Goal: Transaction & Acquisition: Purchase product/service

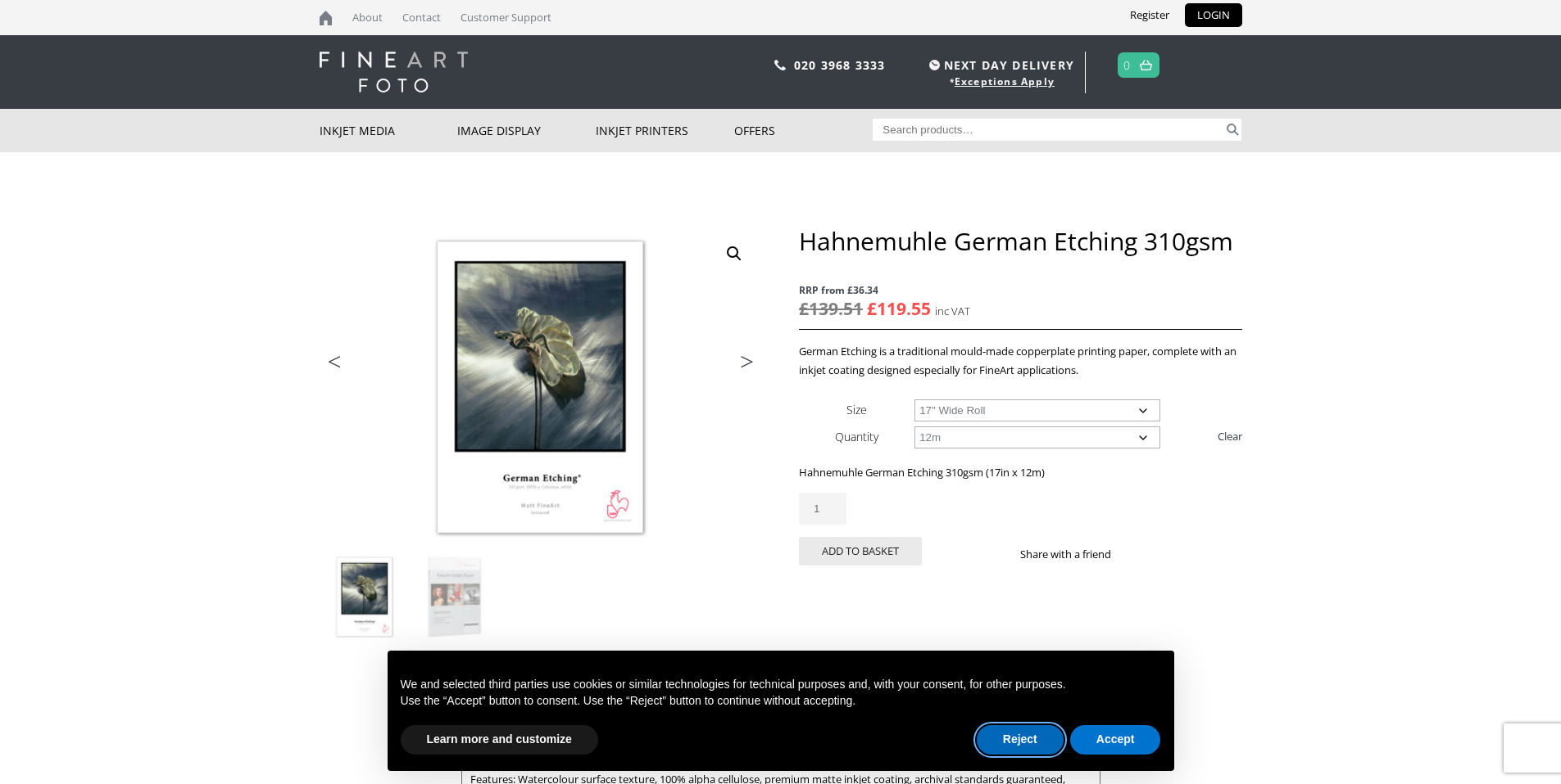
click at [996, 740] on button "Reject" at bounding box center [1019, 740] width 87 height 29
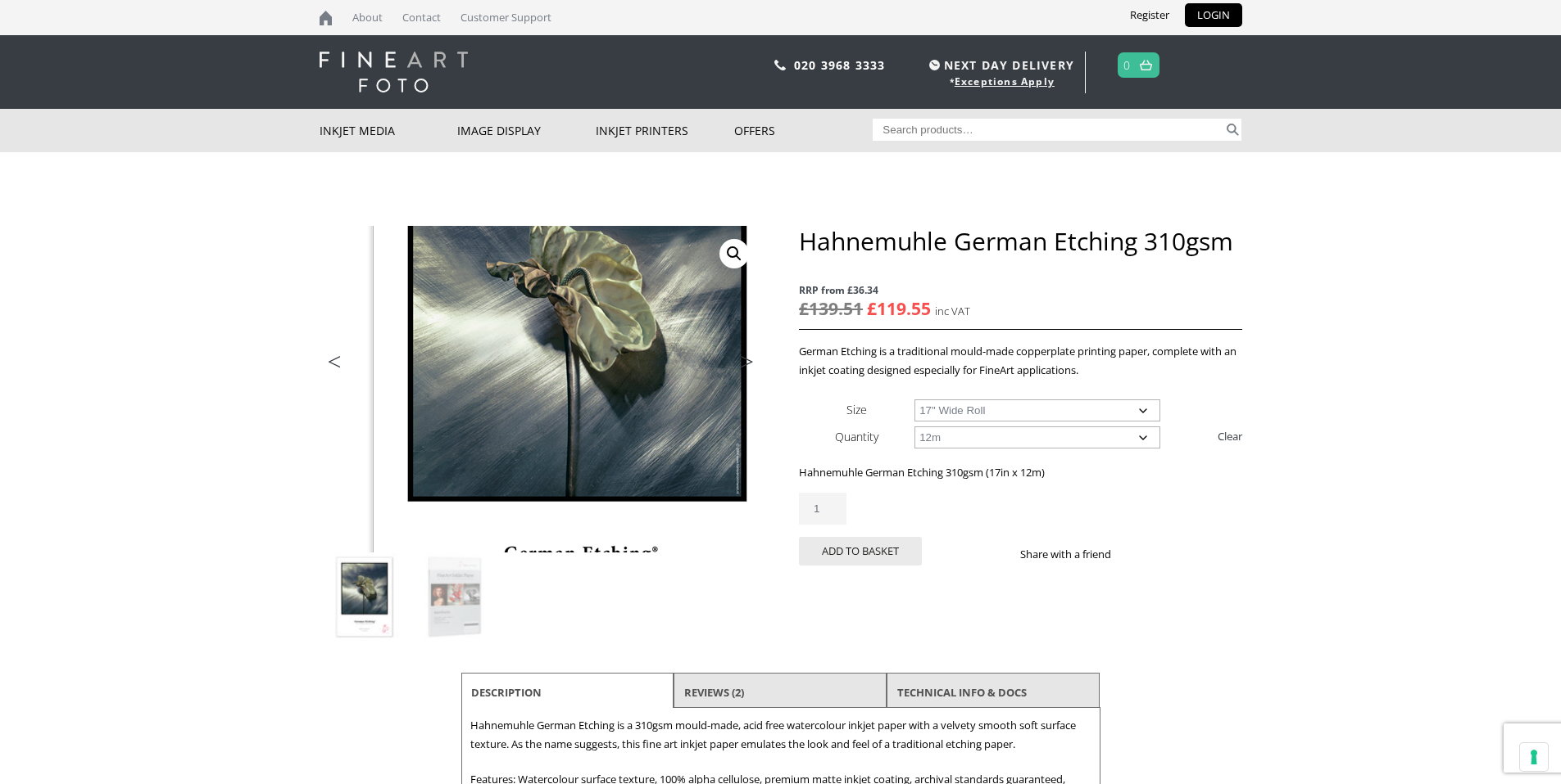
click at [505, 398] on img at bounding box center [579, 377] width 876 height 647
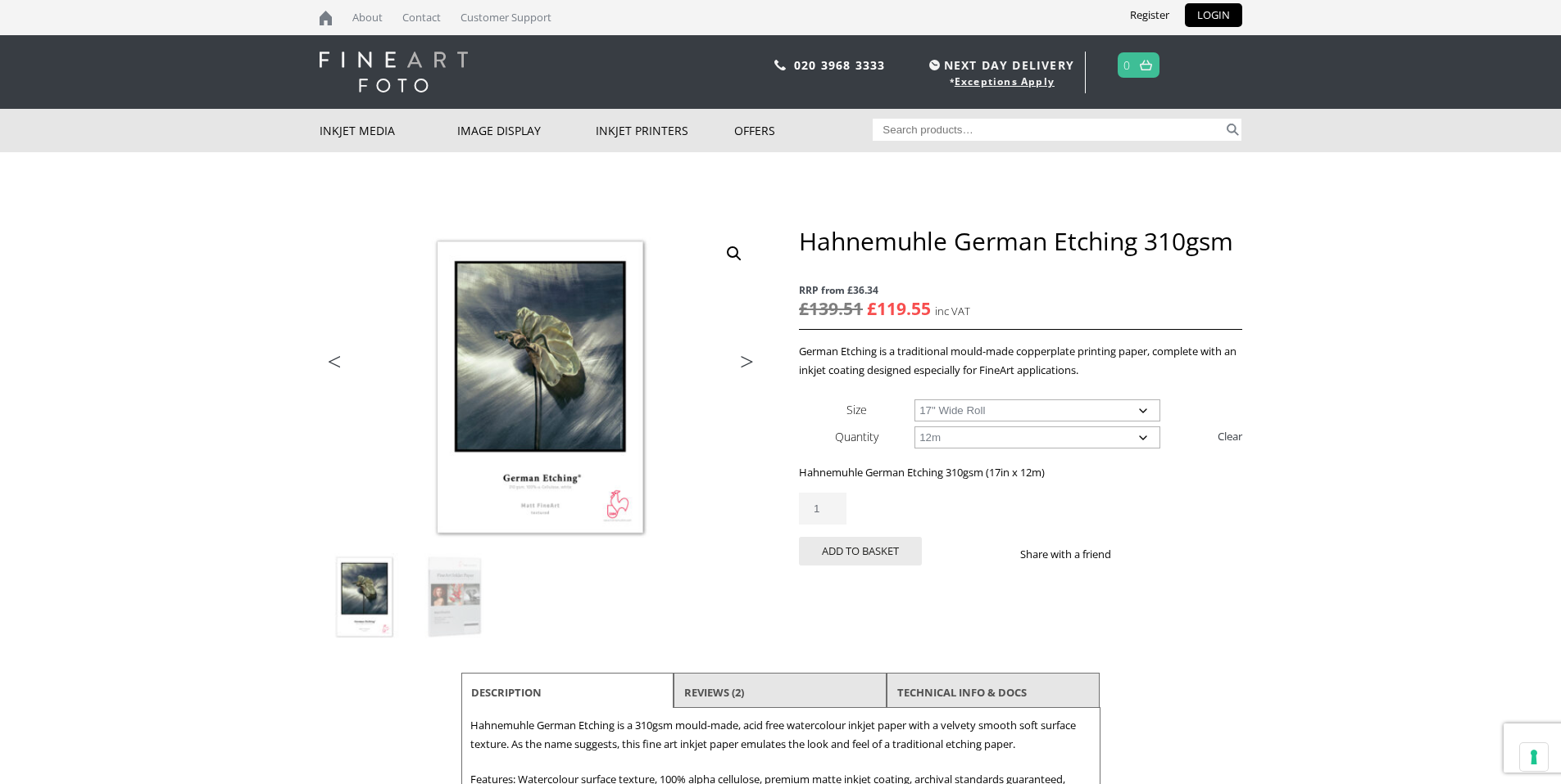
click at [746, 358] on link "Next" at bounding box center [739, 366] width 46 height 15
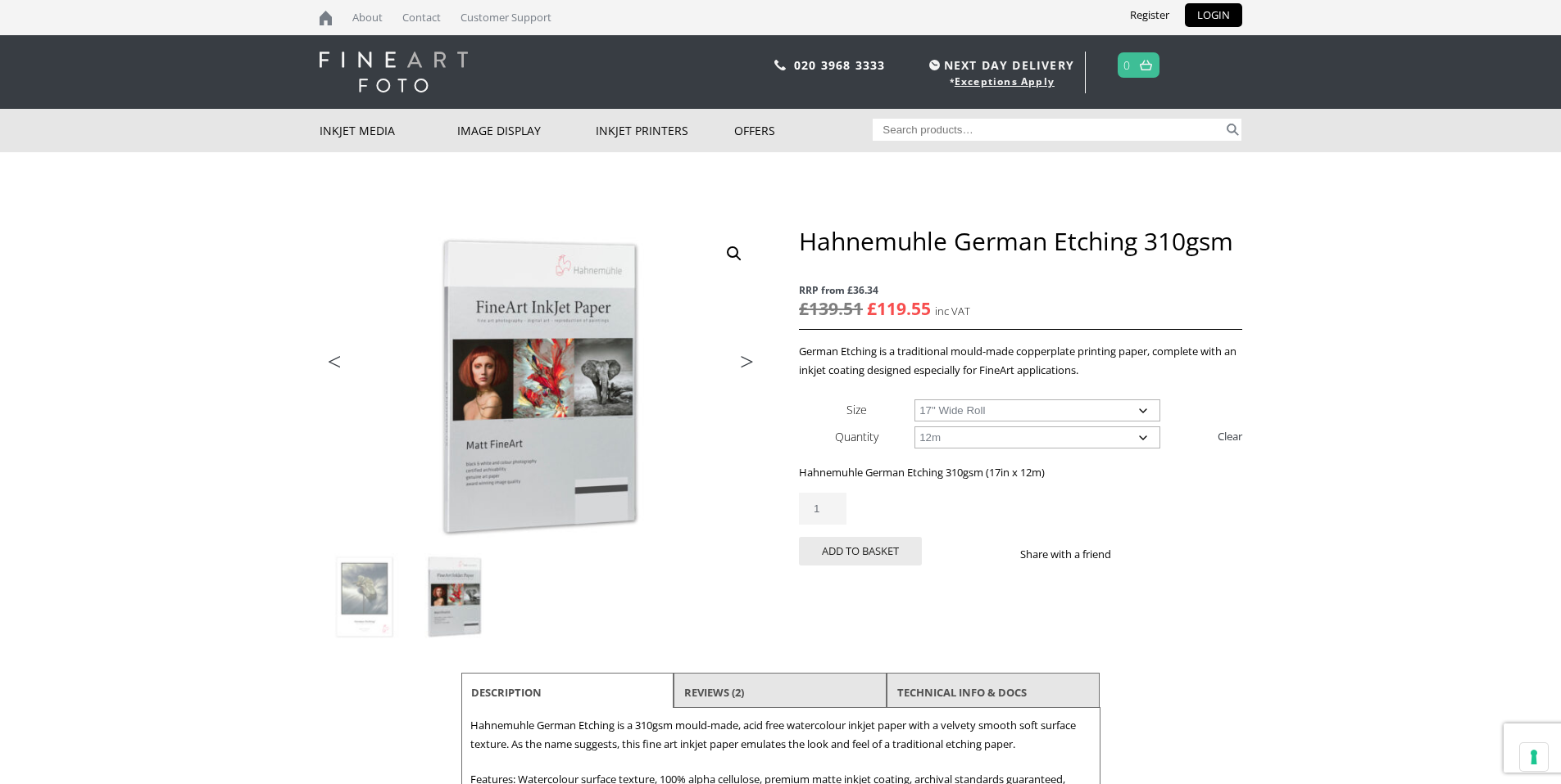
click at [746, 358] on link "Next" at bounding box center [739, 366] width 46 height 15
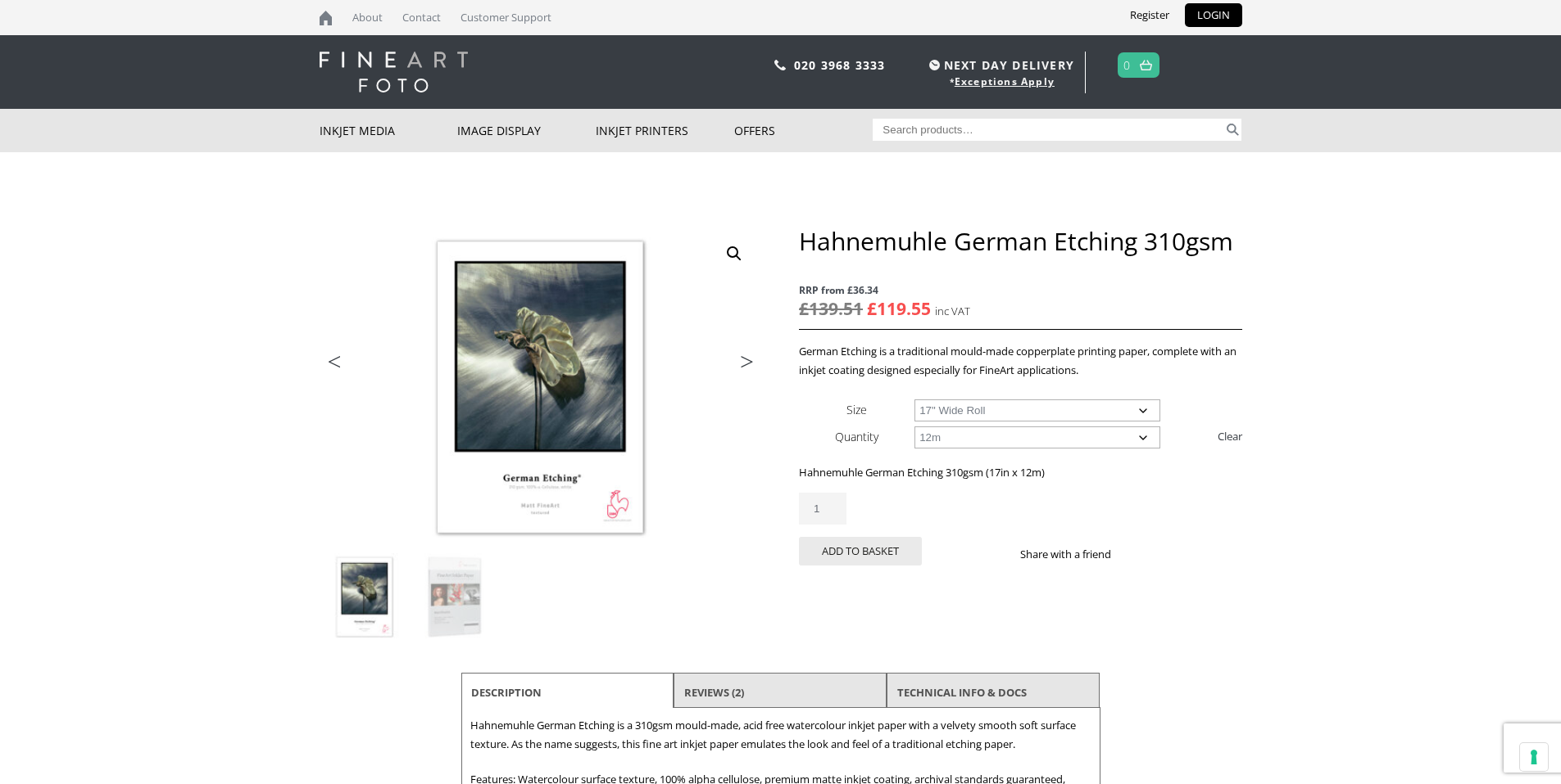
click at [954, 407] on select "Choose an option 17" Wide Roll 24" Wide Roll 36" Wide Roll 44" Wide Roll" at bounding box center [1037, 411] width 246 height 22
click at [922, 436] on select "Choose an option 12m" at bounding box center [1037, 437] width 246 height 22
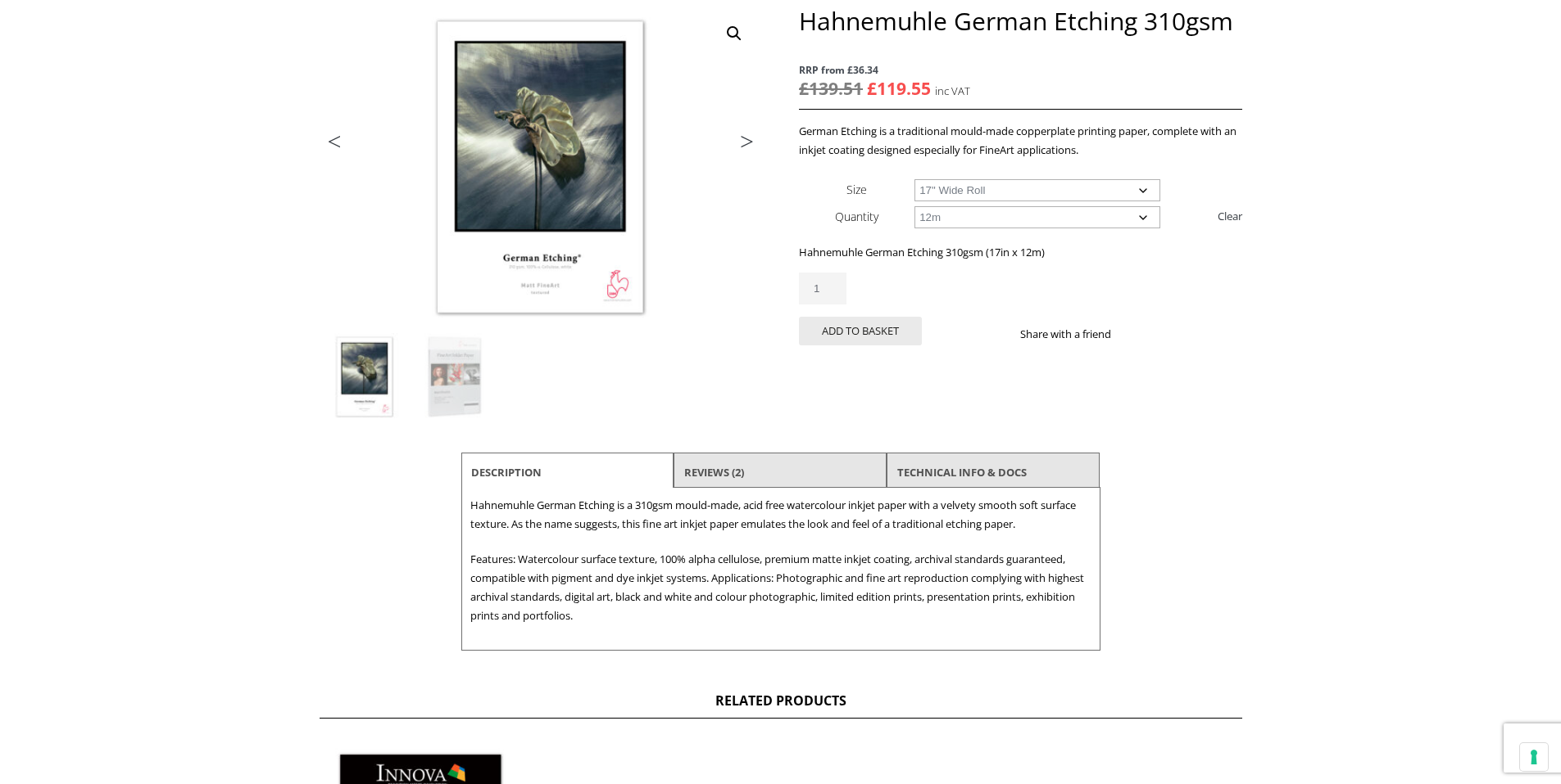
scroll to position [249, 0]
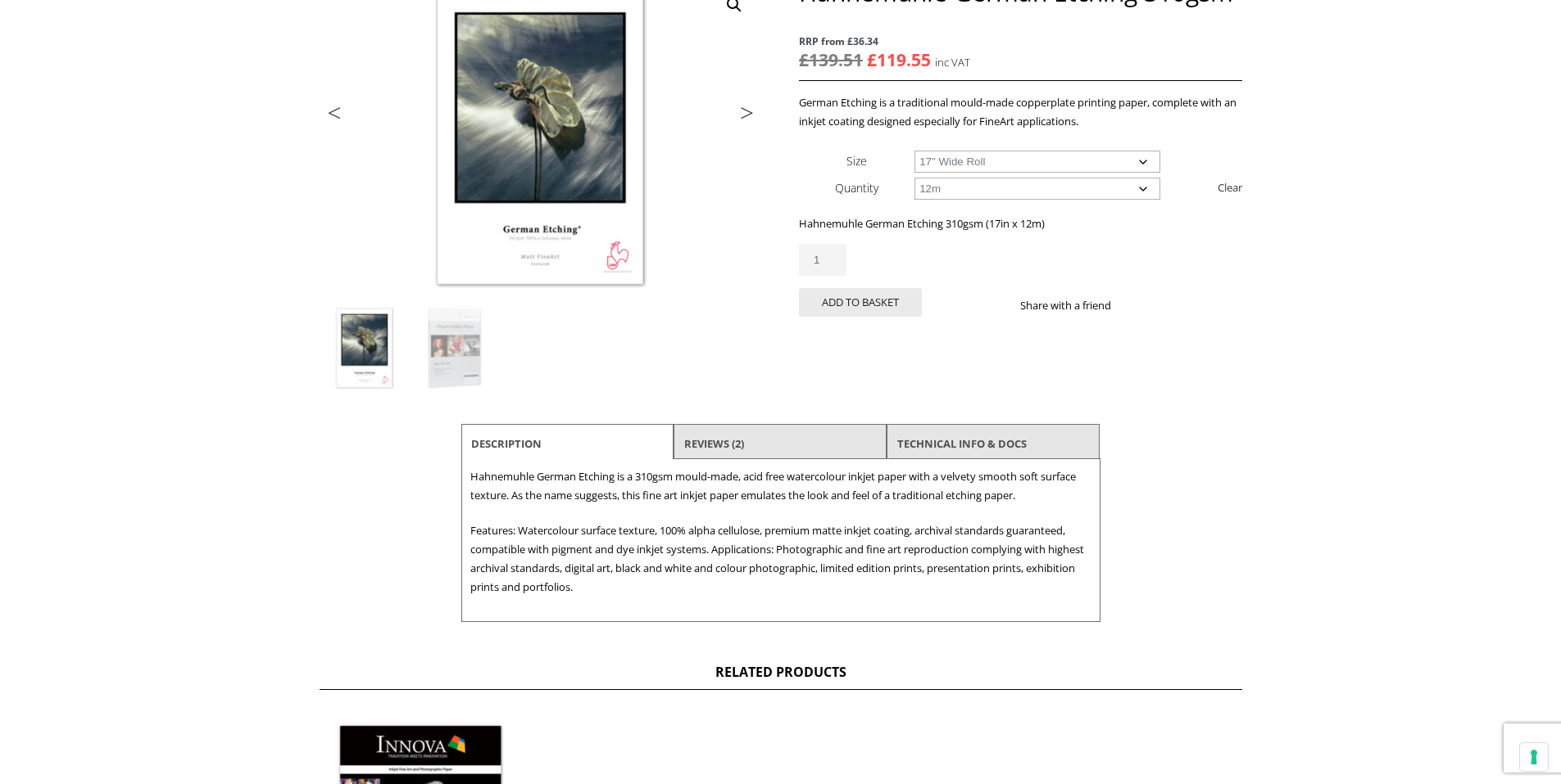
click at [795, 446] on li "Reviews (2)" at bounding box center [779, 443] width 213 height 40
click at [733, 445] on link "Reviews (2)" at bounding box center [714, 443] width 60 height 29
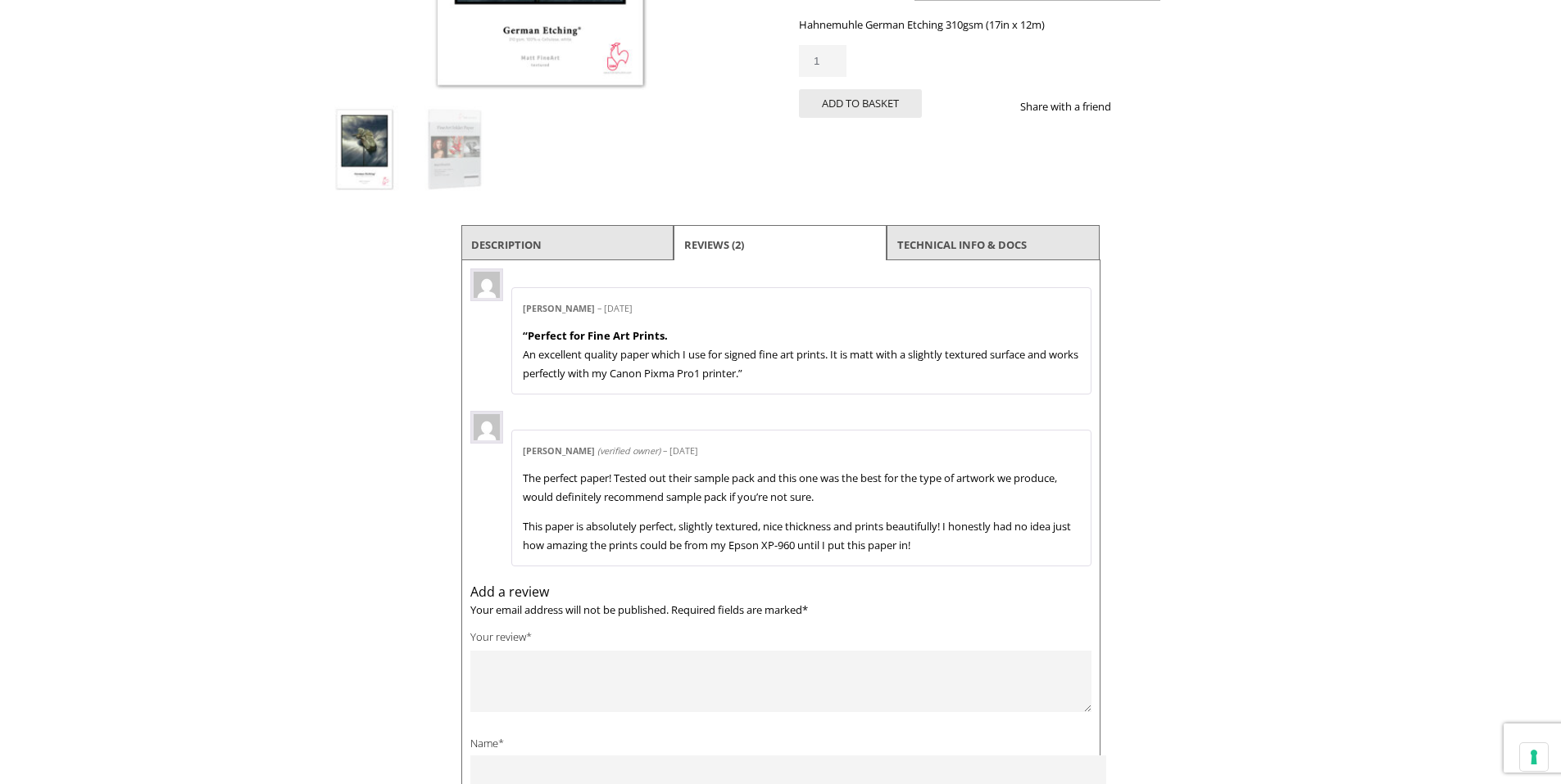
scroll to position [0, 0]
